Goal: Task Accomplishment & Management: Manage account settings

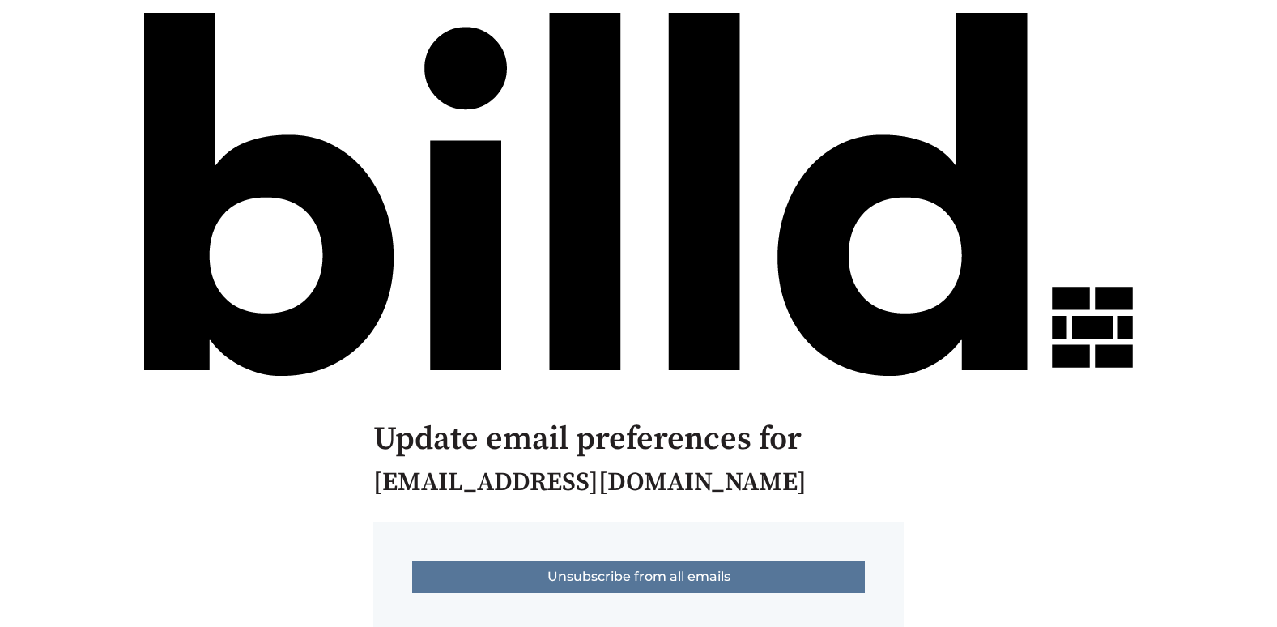
click at [631, 580] on input "Unsubscribe from all emails" at bounding box center [638, 576] width 453 height 32
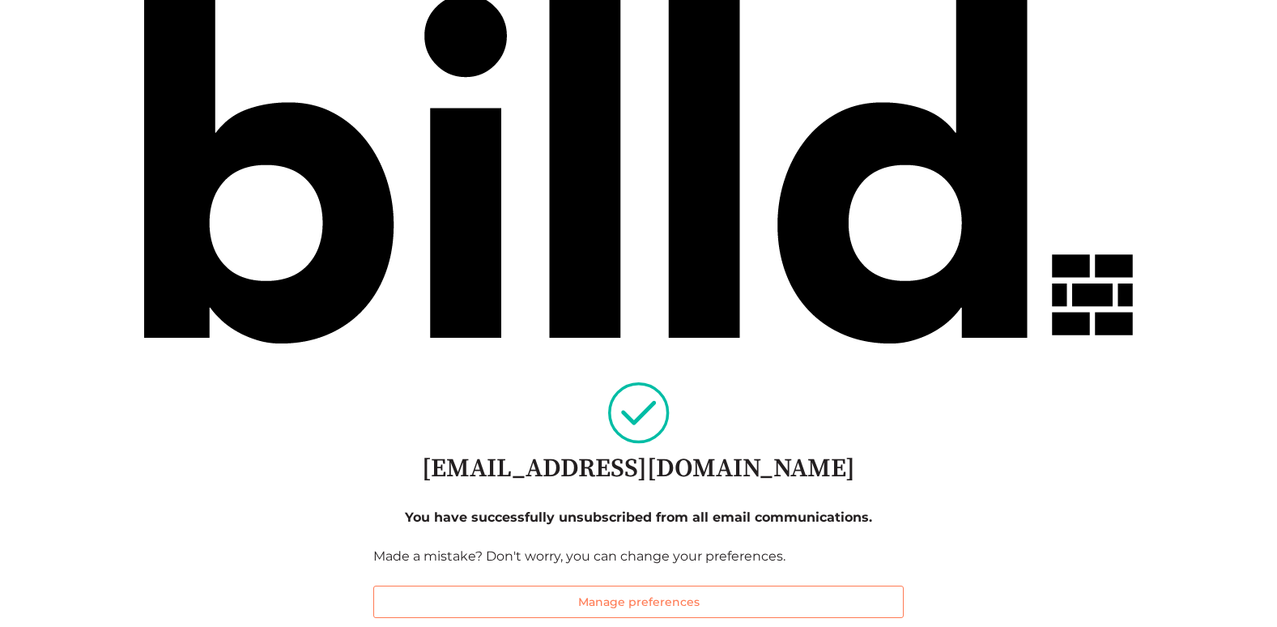
scroll to position [49, 0]
